Goal: Task Accomplishment & Management: Use online tool/utility

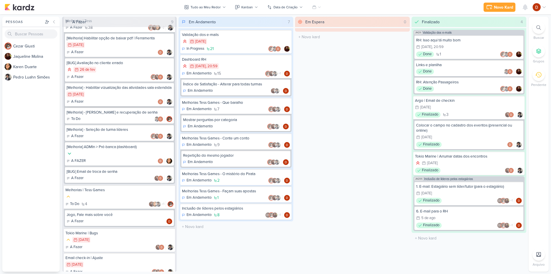
scroll to position [2, 0]
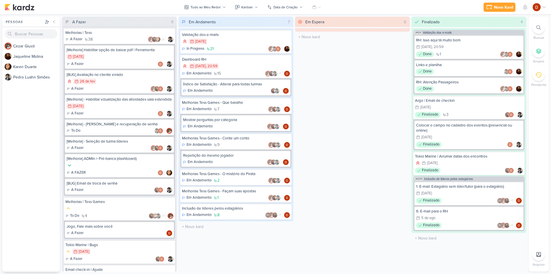
click at [117, 132] on div "[Melhoria] - [PERSON_NAME] e recuperação de senha To Do" at bounding box center [119, 127] width 109 height 16
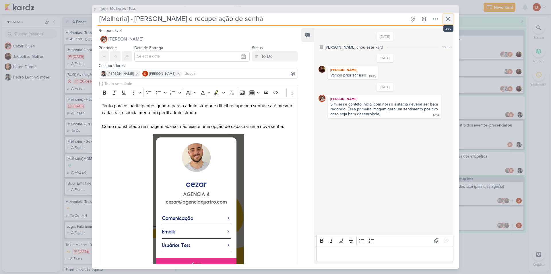
click at [448, 16] on icon at bounding box center [448, 19] width 7 height 7
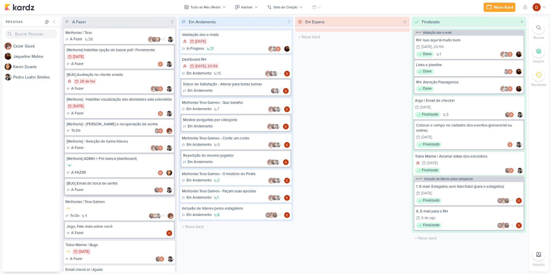
click at [114, 186] on div "[BUG] Email de troca de senha" at bounding box center [120, 183] width 106 height 5
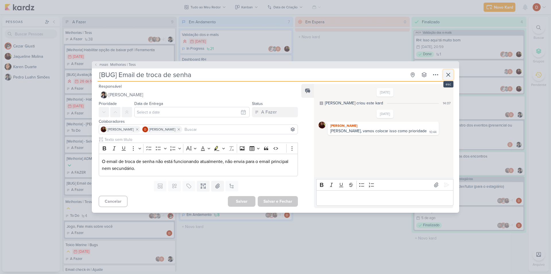
click at [447, 76] on icon at bounding box center [448, 74] width 3 height 3
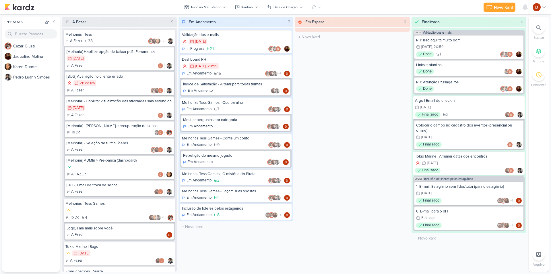
scroll to position [0, 0]
click at [116, 40] on div "A Fazer 38 +2" at bounding box center [119, 41] width 108 height 6
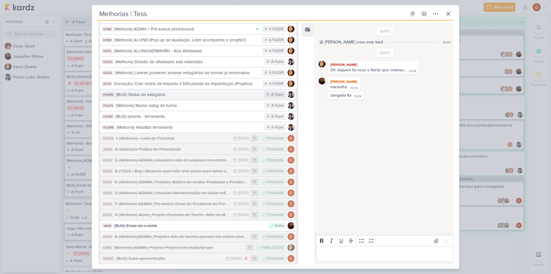
scroll to position [202, 0]
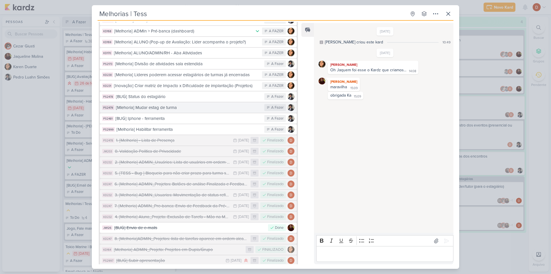
click at [161, 102] on button "PS2479 [Mlehoria] Mudar estag de turma A Fazer" at bounding box center [198, 107] width 197 height 10
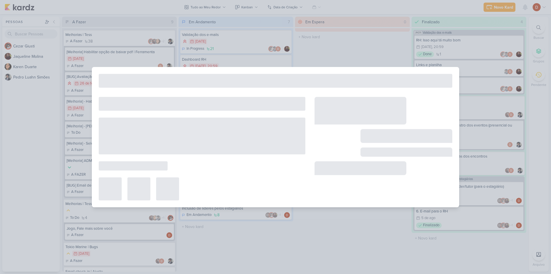
type input "[Mlehoria] Mudar estag de turma"
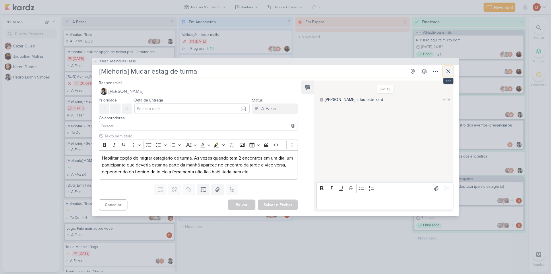
click at [445, 75] on button at bounding box center [448, 71] width 10 height 10
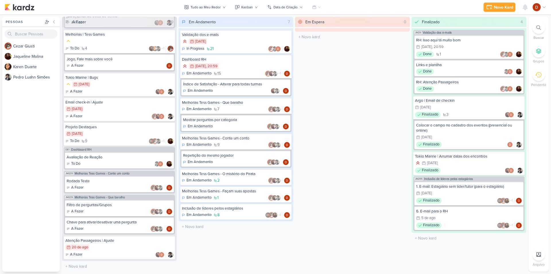
scroll to position [174, 0]
